Goal: Contribute content: Contribute content

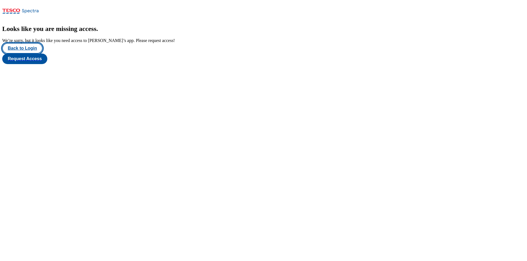
click at [34, 54] on button "Back to Login" at bounding box center [22, 48] width 40 height 11
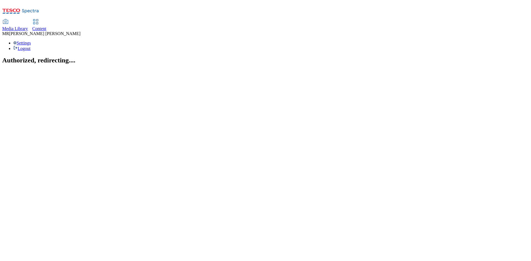
click at [46, 26] on span "Content" at bounding box center [39, 28] width 14 height 5
select select "ghs-uk"
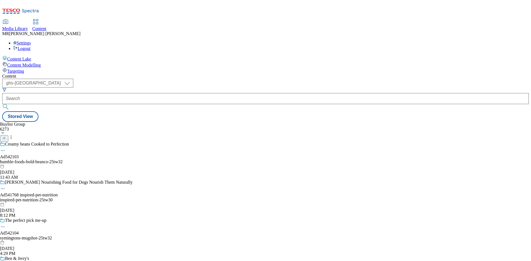
click at [6, 136] on icon at bounding box center [4, 138] width 4 height 4
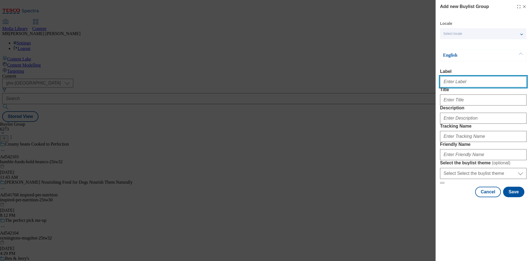
click at [458, 84] on input "Label" at bounding box center [483, 81] width 87 height 11
paste input "Ad542149"
type input "Ad542149"
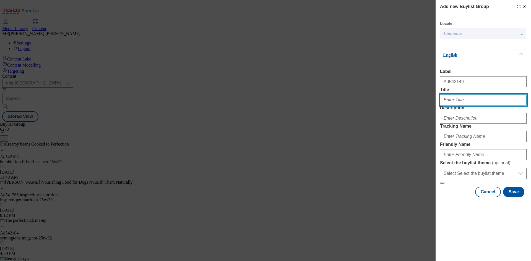
click at [458, 106] on input "Title" at bounding box center [483, 100] width 87 height 11
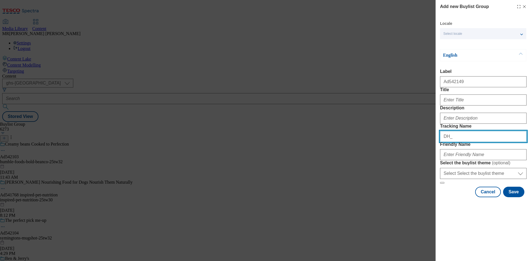
paste input "Ad542149"
drag, startPoint x: 449, startPoint y: 167, endPoint x: 453, endPoint y: 168, distance: 3.9
click at [453, 142] on input "DH_Ad542149" at bounding box center [483, 136] width 87 height 11
type input "DH_AD542149"
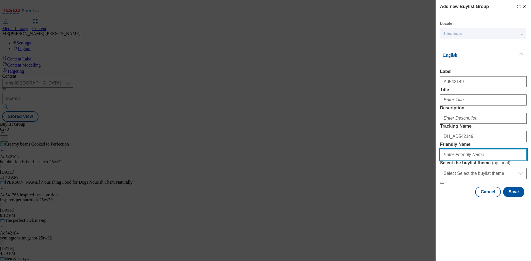
click at [459, 160] on input "Friendly Name" at bounding box center [483, 154] width 87 height 11
type input "abf-pataks-25tw32"
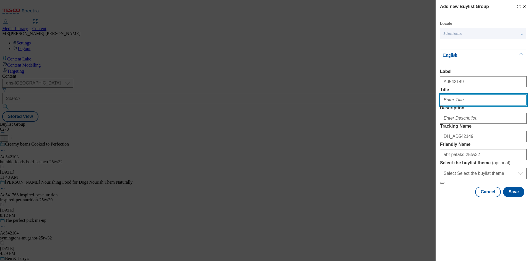
click at [457, 106] on input "Title" at bounding box center [483, 100] width 87 height 11
type input "Celebrate Curry Week"
click at [463, 124] on div "Modal" at bounding box center [483, 117] width 87 height 13
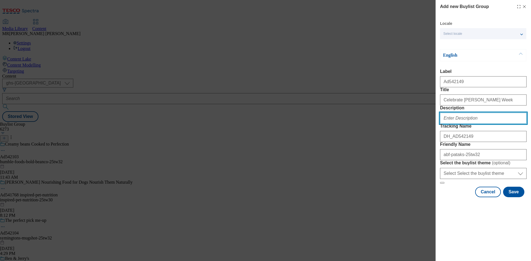
click at [463, 124] on input "Description" at bounding box center [483, 118] width 87 height 11
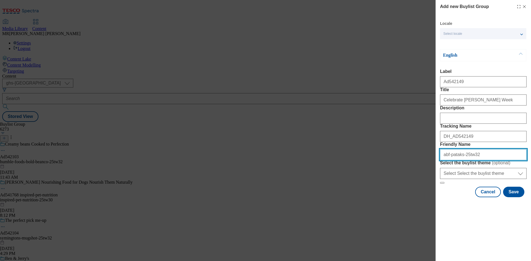
click at [479, 160] on input "abf-pataks-25tw32" at bounding box center [483, 154] width 87 height 11
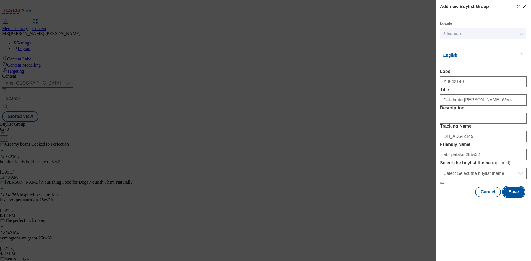
click at [511, 198] on button "Save" at bounding box center [513, 192] width 21 height 11
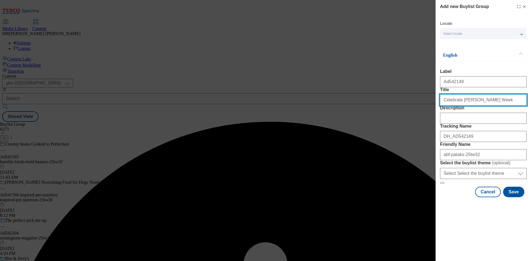
click at [482, 106] on input "Celebrate Curry Week" at bounding box center [483, 100] width 87 height 11
type input "Celebrate Curry Week"
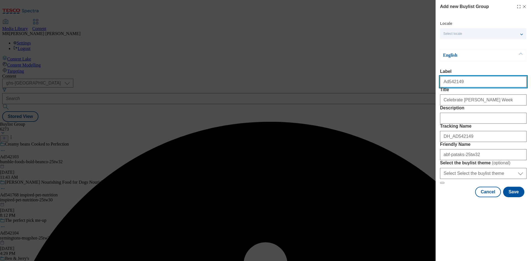
click at [468, 85] on input "Ad542149" at bounding box center [483, 81] width 87 height 11
type input "Ad542149"
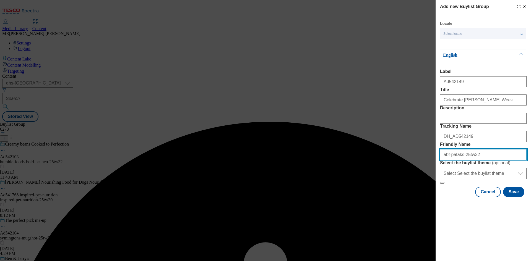
click at [480, 160] on input "abf-pataks-25tw32" at bounding box center [483, 154] width 87 height 11
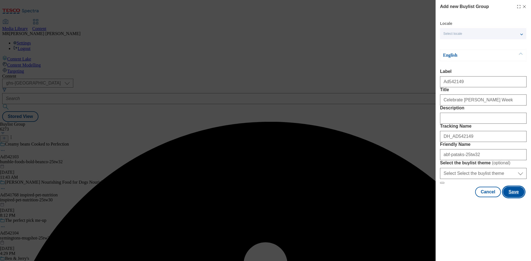
click at [510, 198] on button "Save" at bounding box center [513, 192] width 21 height 11
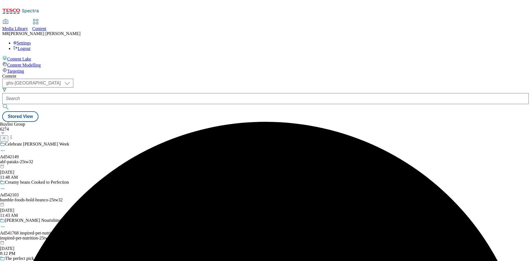
click at [132, 142] on div "Celebrate Curry Week Ad542149 abf-pataks-25tw32 Sep 18, 2025 11:48 AM" at bounding box center [66, 161] width 132 height 38
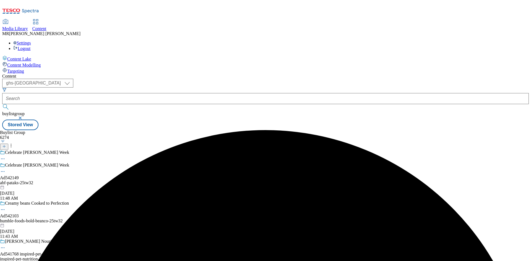
click at [132, 163] on div "Celebrate Curry Week Ad542149 abf-pataks-25tw32 Sep 18, 2025 11:48 AM" at bounding box center [66, 182] width 132 height 38
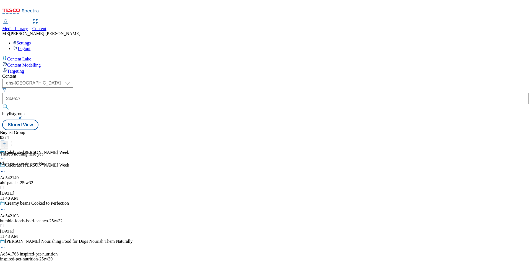
click at [6, 142] on icon at bounding box center [4, 144] width 4 height 4
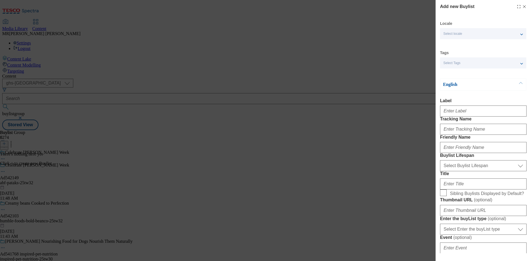
click at [456, 64] on span "Select Tags" at bounding box center [451, 63] width 17 height 4
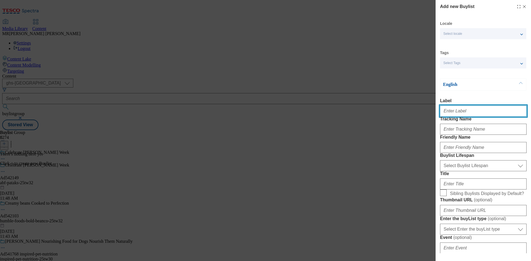
click at [465, 111] on input "Label" at bounding box center [483, 111] width 87 height 11
paste input "Ad542149"
type input "Ad542149"
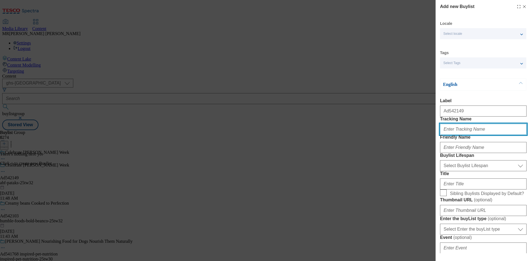
click at [457, 135] on input "Tracking Name" at bounding box center [483, 129] width 87 height 11
paste input "Ad542149"
click at [457, 135] on input "DH_ADAd542149" at bounding box center [483, 129] width 87 height 11
type input "DH_AD542149"
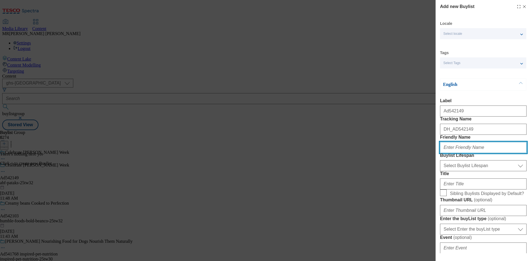
click at [456, 153] on input "Friendly Name" at bounding box center [483, 147] width 87 height 11
paste input "abf"
type input "abf"
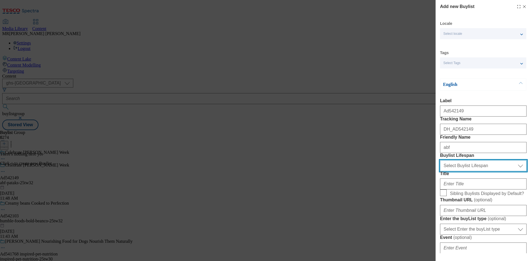
click at [456, 172] on select "Select Buylist Lifespan evergreen seasonal tactical" at bounding box center [483, 165] width 87 height 11
select select "tactical"
click at [440, 172] on select "Select Buylist Lifespan evergreen seasonal tactical" at bounding box center [483, 165] width 87 height 11
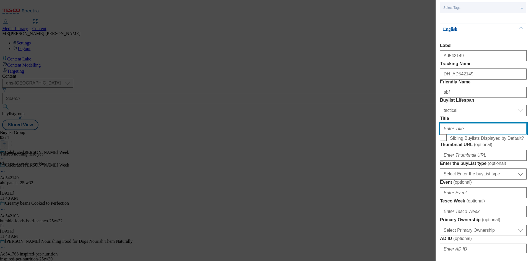
click at [453, 134] on input "Title" at bounding box center [483, 128] width 87 height 11
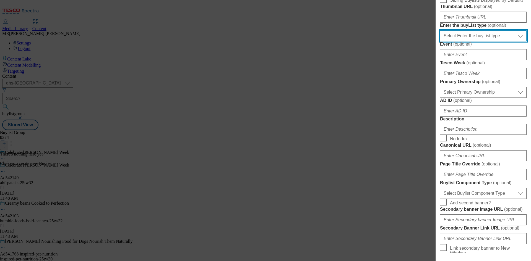
click at [455, 41] on select "Select Enter the buyList type event supplier funded long term >4 weeks supplier…" at bounding box center [483, 35] width 87 height 11
select select "supplier funded short term 1-3 weeks"
click at [440, 41] on select "Select Enter the buyList type event supplier funded long term >4 weeks supplier…" at bounding box center [483, 35] width 87 height 11
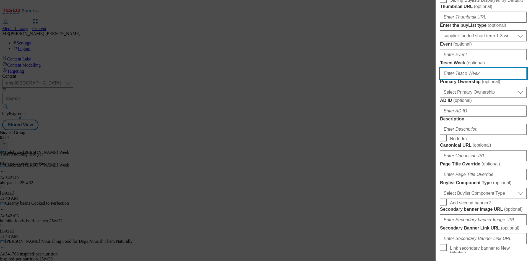
click at [458, 79] on input "Tesco Week ( optional )" at bounding box center [483, 73] width 87 height 11
type input "32"
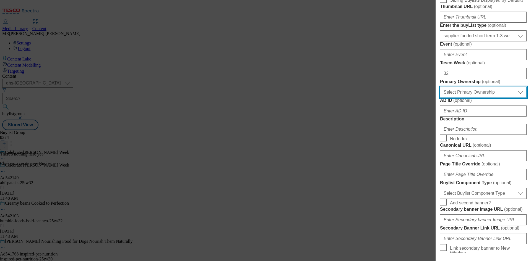
click at [480, 98] on select "Select Primary Ownership tesco dunnhumby" at bounding box center [483, 92] width 87 height 11
select select "dunnhumby"
click at [440, 98] on select "Select Primary Ownership tesco dunnhumby" at bounding box center [483, 92] width 87 height 11
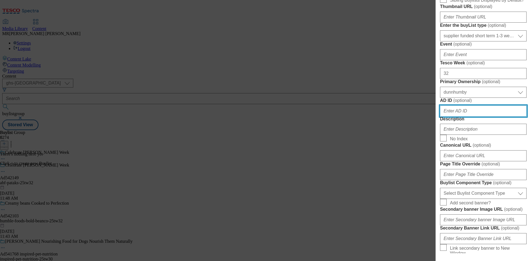
click at [459, 117] on input "AD ID ( optional )" at bounding box center [483, 111] width 87 height 11
paste input "abf"
type input "abf"
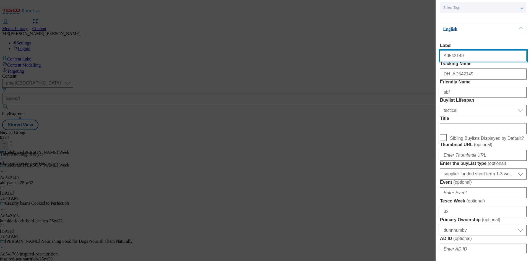
click at [467, 59] on input "Ad542149" at bounding box center [483, 55] width 87 height 11
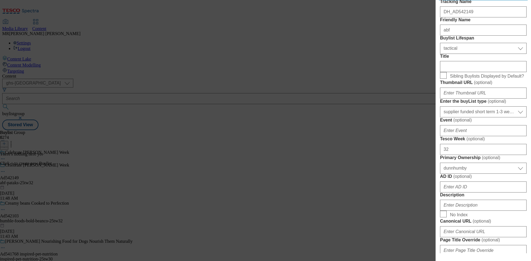
scroll to position [194, 0]
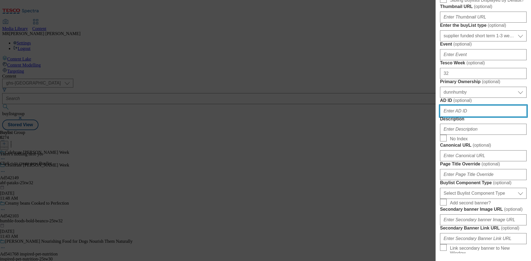
click at [460, 117] on input "AD ID ( optional )" at bounding box center [483, 111] width 87 height 11
paste input "Ad542149"
drag, startPoint x: 446, startPoint y: 212, endPoint x: 435, endPoint y: 212, distance: 11.1
click at [435, 212] on div "Add new Buylist Locale Select locale English Welsh Tags Select Tags fnf marketp…" at bounding box center [265, 130] width 531 height 261
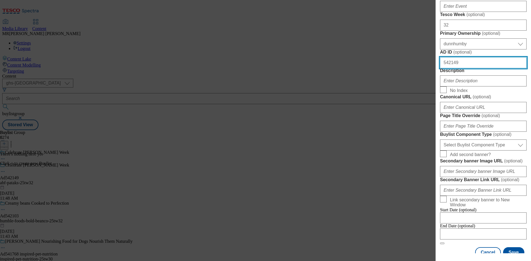
scroll to position [304, 0]
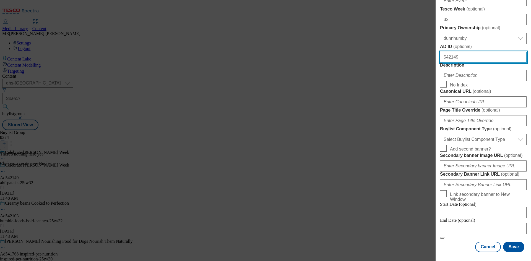
type input "542149"
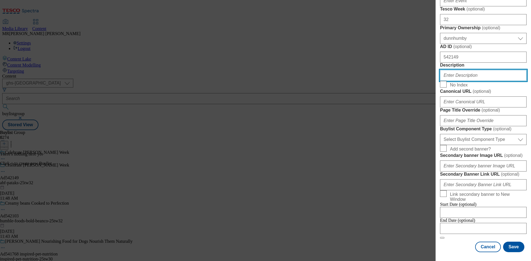
click at [450, 81] on input "Description" at bounding box center [483, 75] width 87 height 11
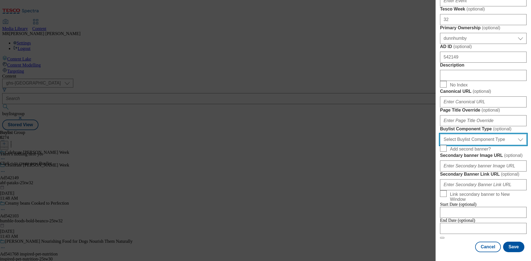
click at [448, 134] on select "Select Buylist Component Type Banner Competition Header Meal" at bounding box center [483, 139] width 87 height 11
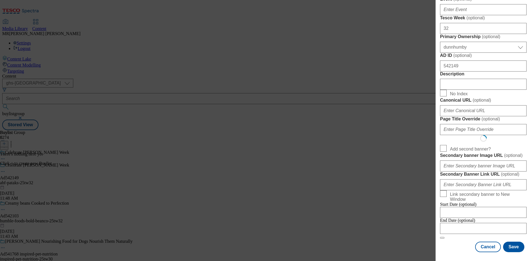
select select "Banner"
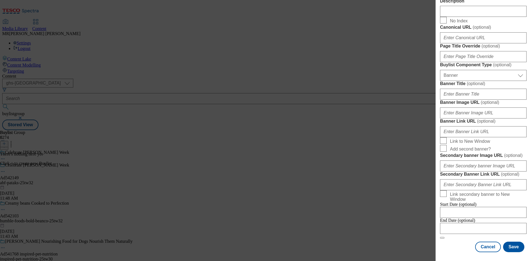
scroll to position [548, 0]
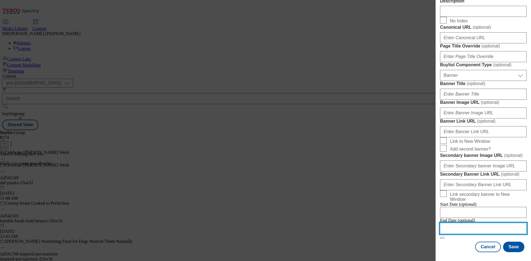
click at [469, 224] on input "Modal" at bounding box center [483, 228] width 87 height 11
select select "2025"
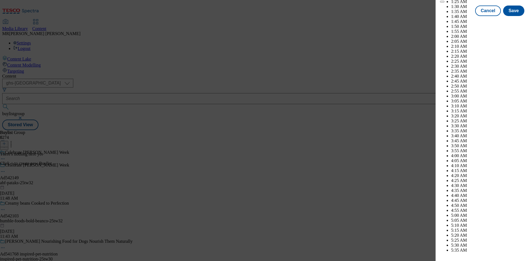
scroll to position [1438, 0]
select select "December"
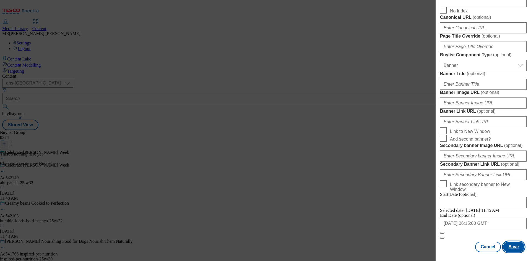
click at [514, 248] on button "Save" at bounding box center [513, 247] width 21 height 11
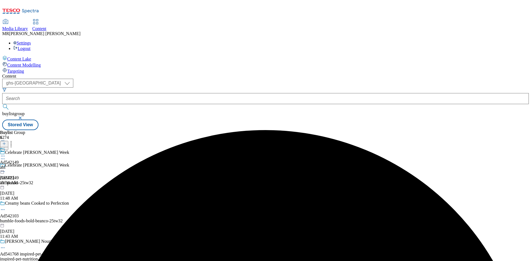
click at [19, 165] on div "abf" at bounding box center [9, 167] width 19 height 5
click at [6, 142] on icon at bounding box center [4, 144] width 4 height 4
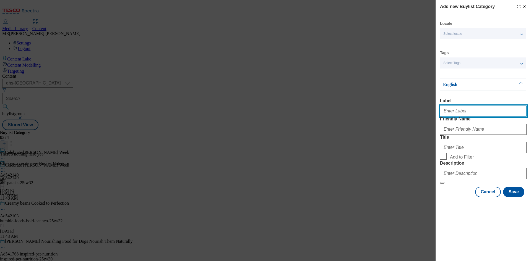
click at [465, 117] on input "Label" at bounding box center [483, 111] width 87 height 11
paste input "Ad542149"
type input "Ad542149"
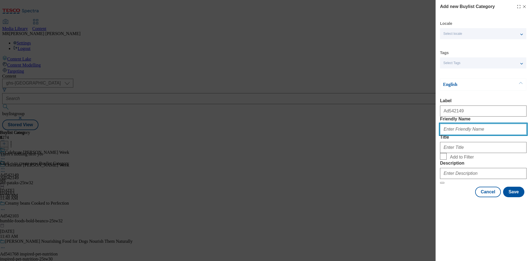
click at [464, 135] on input "Friendly Name" at bounding box center [483, 129] width 87 height 11
paste input "abf-pataks-25tw32"
drag, startPoint x: 460, startPoint y: 139, endPoint x: 487, endPoint y: 139, distance: 26.6
click at [487, 135] on input "abf-pataks-25tw32" at bounding box center [483, 129] width 87 height 11
type input "abf-pataks"
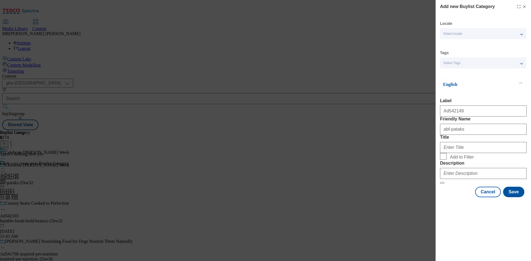
click at [458, 153] on div "Modal" at bounding box center [483, 146] width 87 height 13
click at [458, 153] on input "Title" at bounding box center [483, 147] width 87 height 11
paste input "AB World Foods"
type input "AB World Foods"
click at [460, 179] on input "Description" at bounding box center [483, 173] width 87 height 11
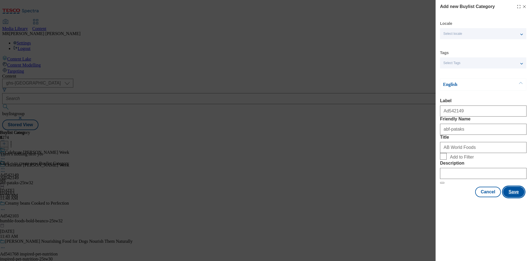
click at [517, 198] on button "Save" at bounding box center [513, 192] width 21 height 11
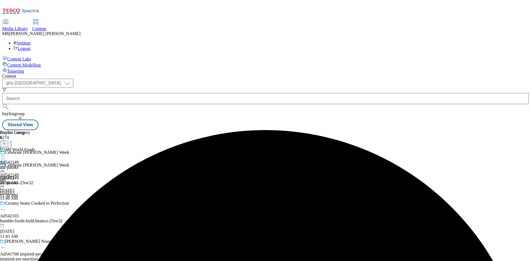
click at [6, 166] on icon at bounding box center [3, 169] width 6 height 6
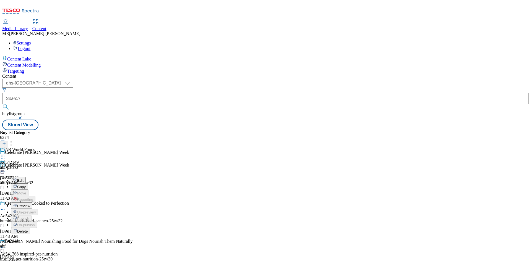
click at [32, 203] on button "Preview" at bounding box center [21, 206] width 21 height 6
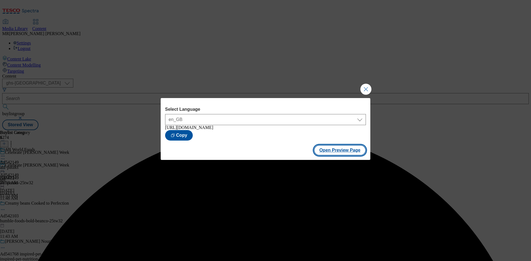
click at [351, 152] on button "Open Preview Page" at bounding box center [340, 150] width 52 height 11
click at [367, 87] on button "Close Modal" at bounding box center [365, 89] width 11 height 11
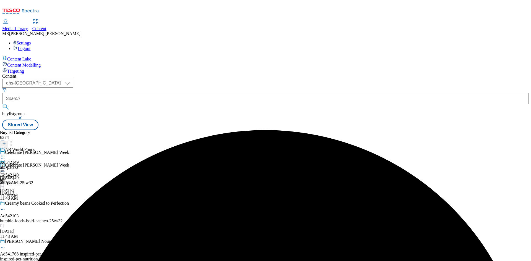
click at [6, 166] on icon at bounding box center [3, 169] width 6 height 6
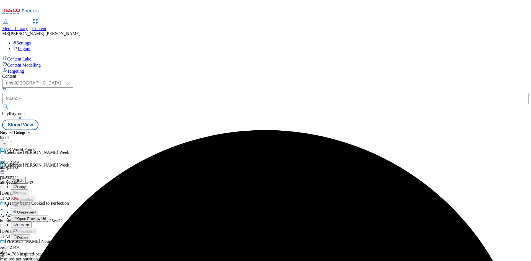
click at [29, 223] on span "Publish" at bounding box center [23, 225] width 12 height 4
